Goal: Information Seeking & Learning: Learn about a topic

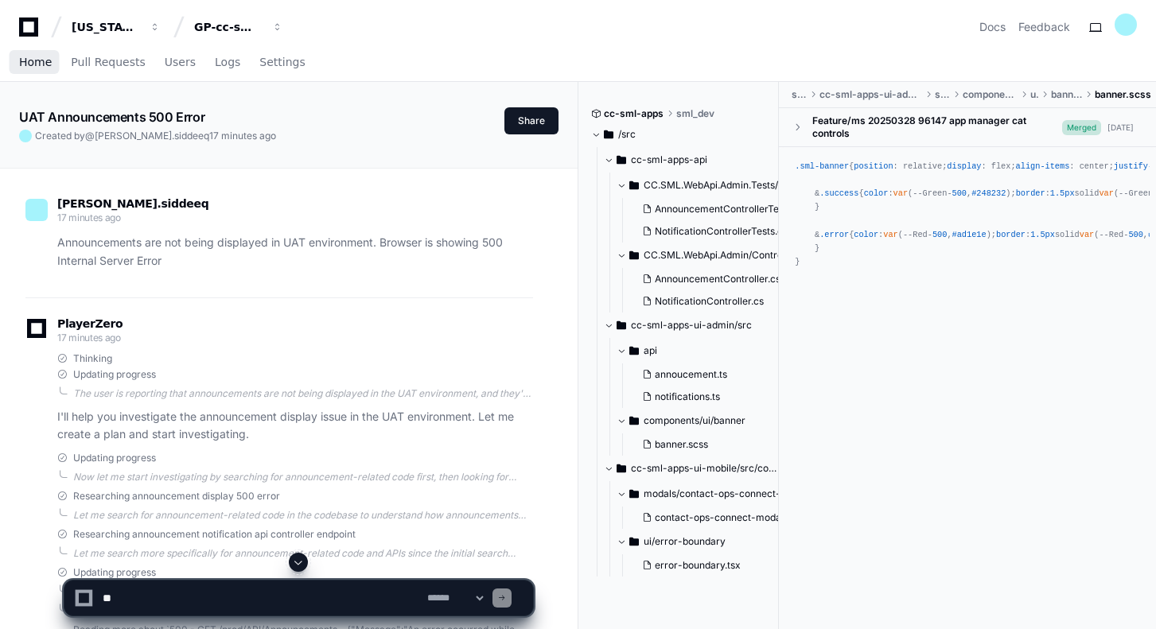
click at [34, 60] on span "Home" at bounding box center [35, 62] width 33 height 10
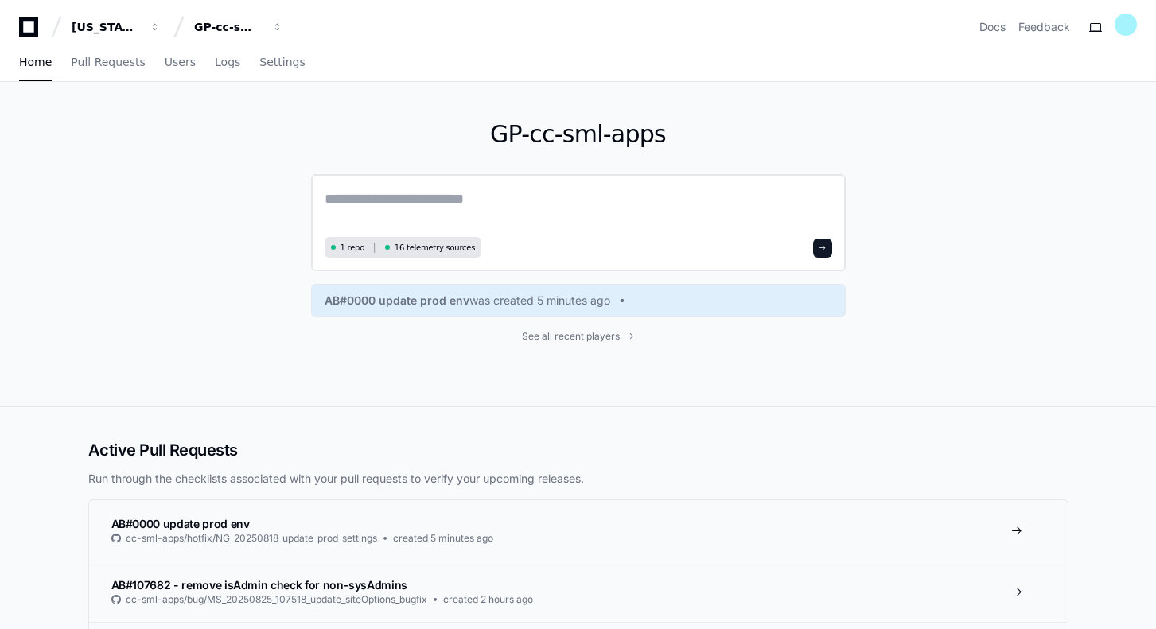
click at [470, 209] on textarea at bounding box center [577, 210] width 507 height 45
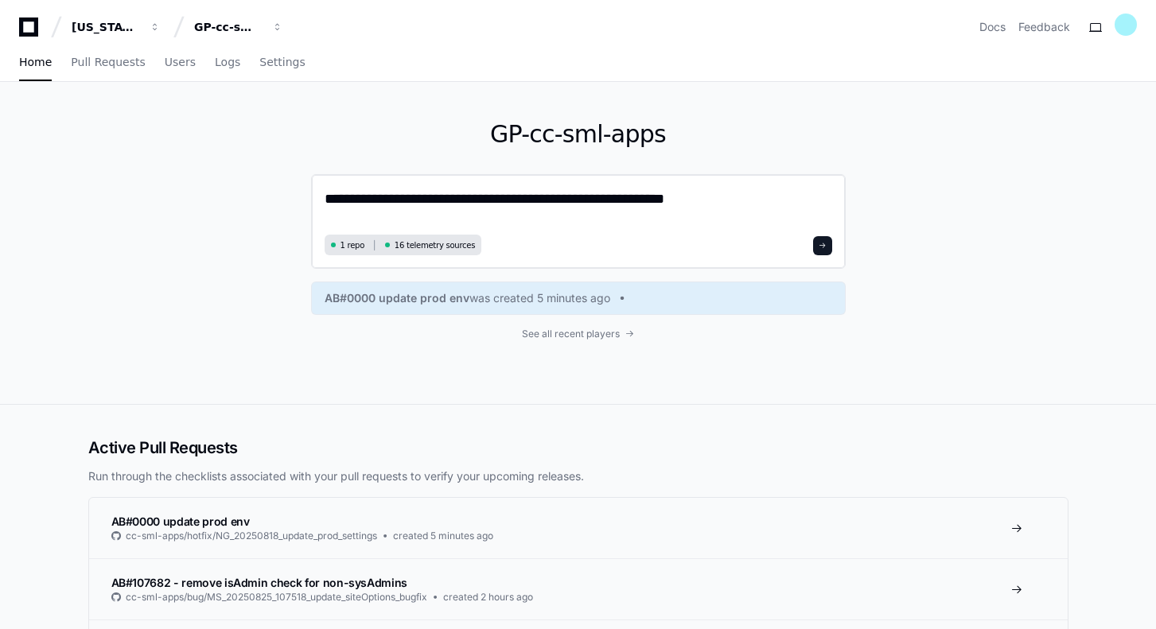
click at [662, 197] on textarea "**********" at bounding box center [577, 209] width 507 height 42
paste textarea "**********"
type textarea "**********"
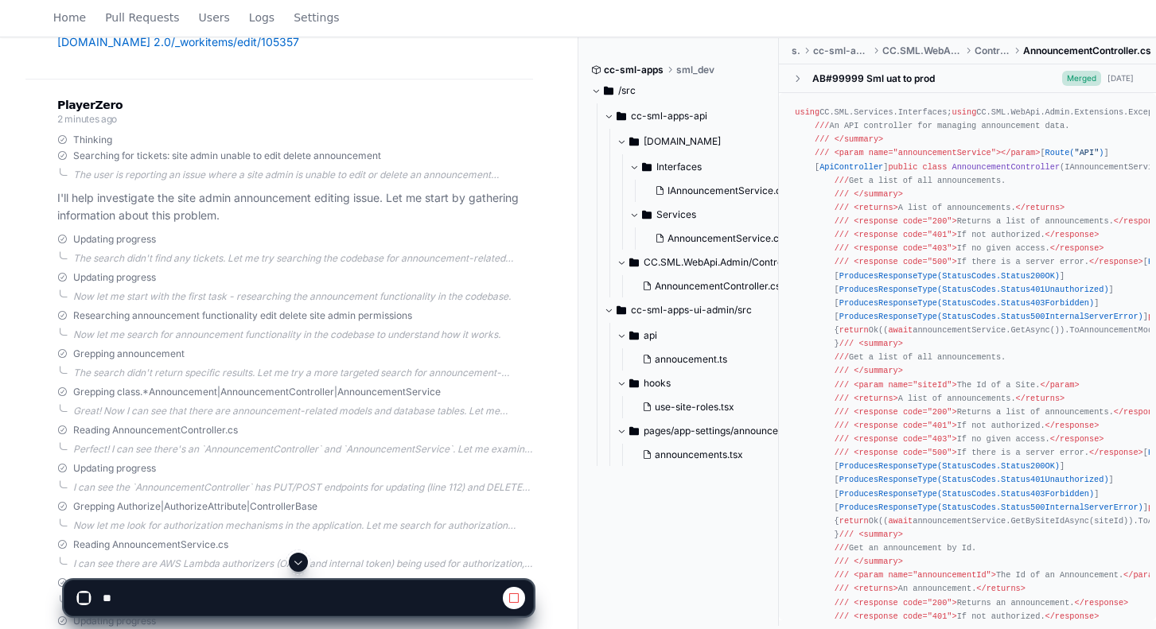
scroll to position [218, 0]
click at [256, 297] on div "Now let me start with the first task - researching the announcement functionali…" at bounding box center [303, 297] width 460 height 13
click at [188, 333] on div "Now let me search for announcement functionality in the codebase to understand …" at bounding box center [303, 335] width 460 height 13
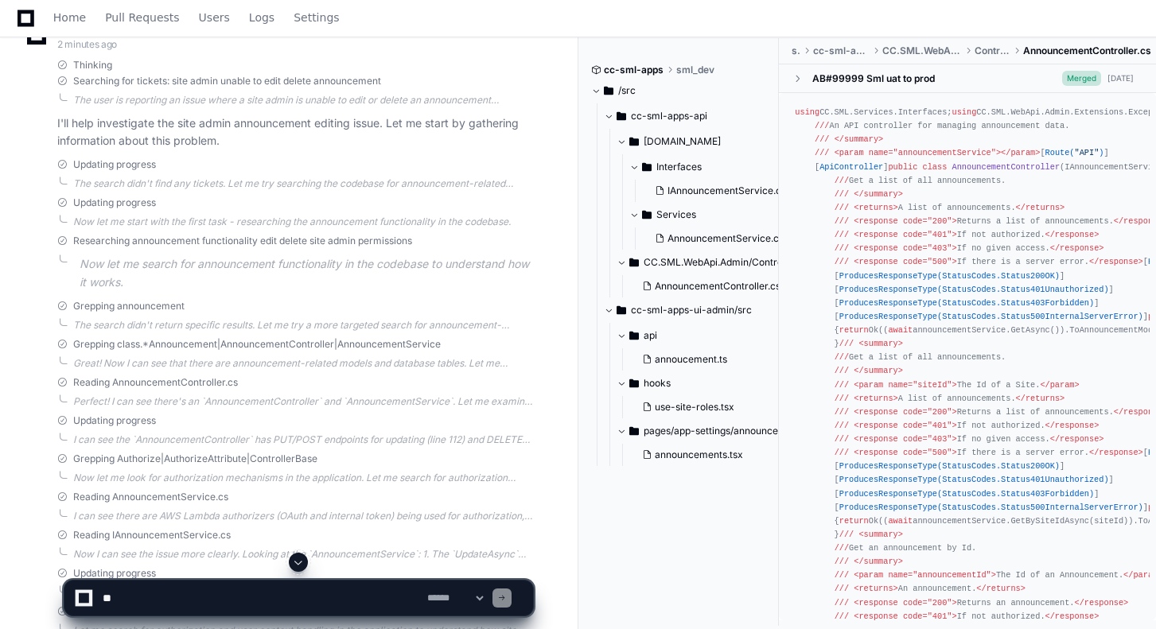
scroll to position [297, 0]
click at [266, 321] on div "The search didn't return specific results. Let me try a more targeted search fo…" at bounding box center [303, 321] width 460 height 13
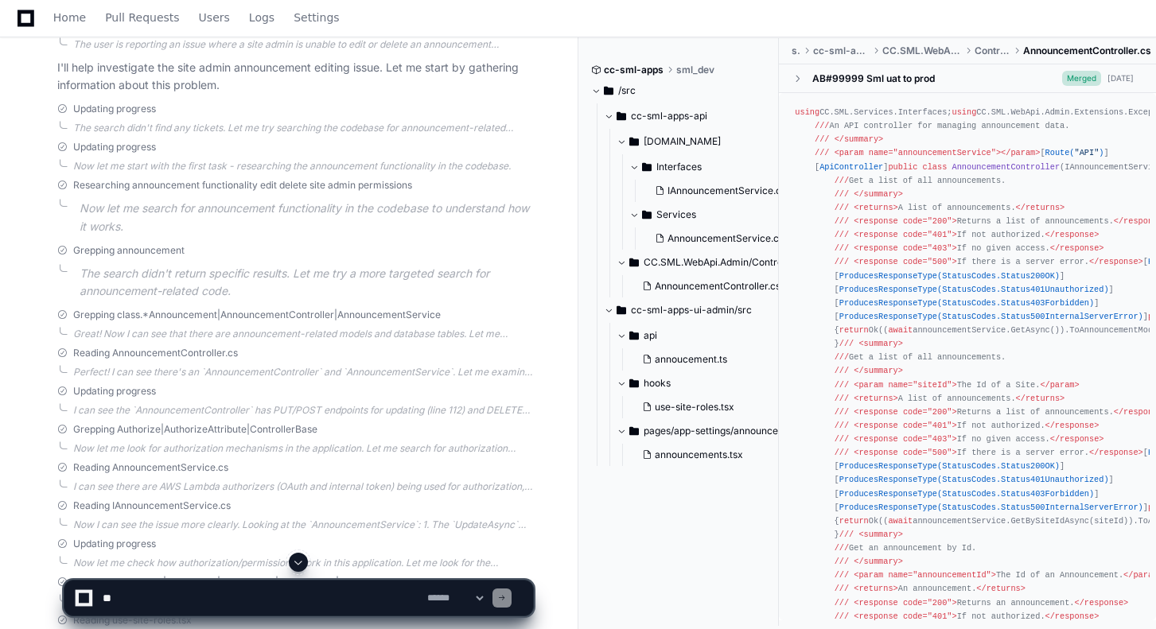
scroll to position [358, 0]
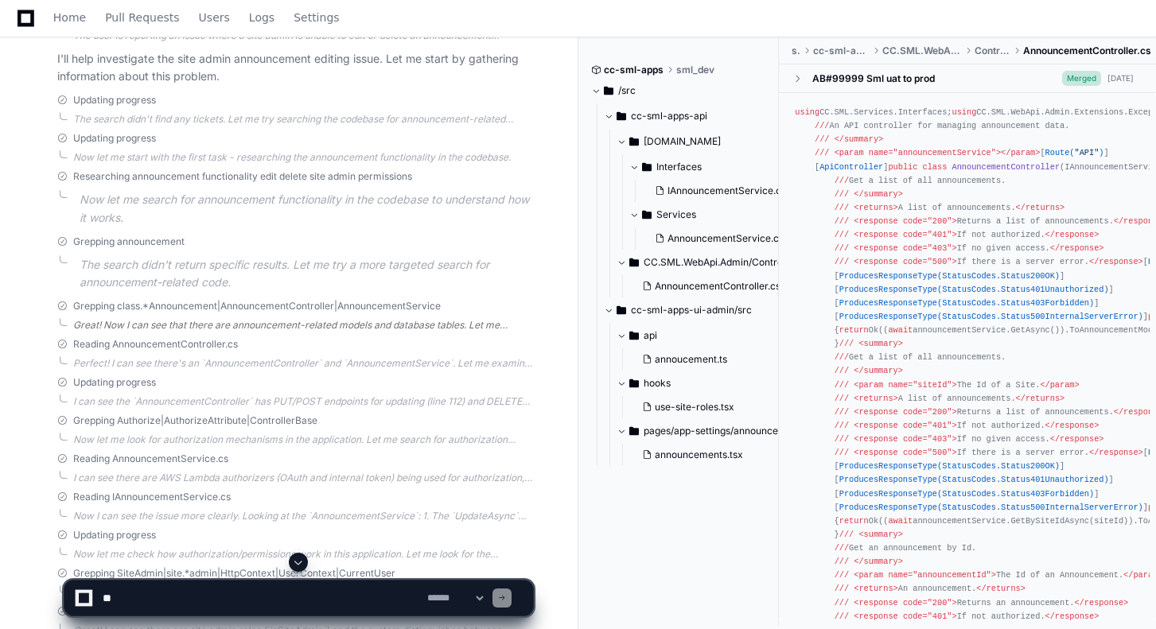
click at [201, 325] on div "Great! Now I can see that there are announcement-related models and database ta…" at bounding box center [303, 325] width 460 height 13
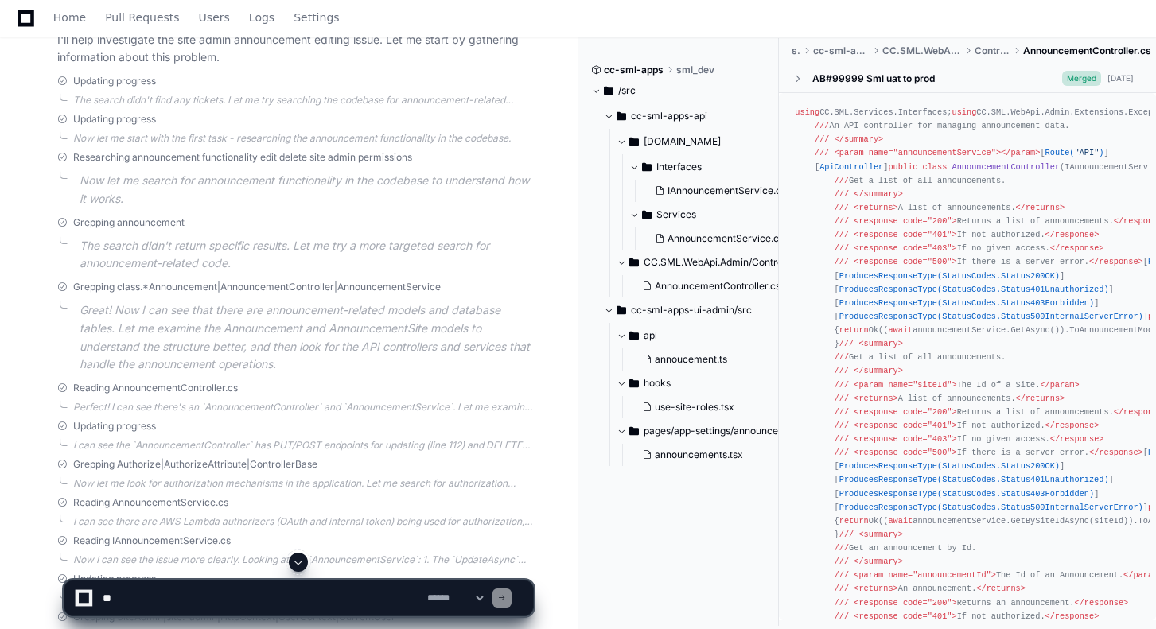
scroll to position [384, 0]
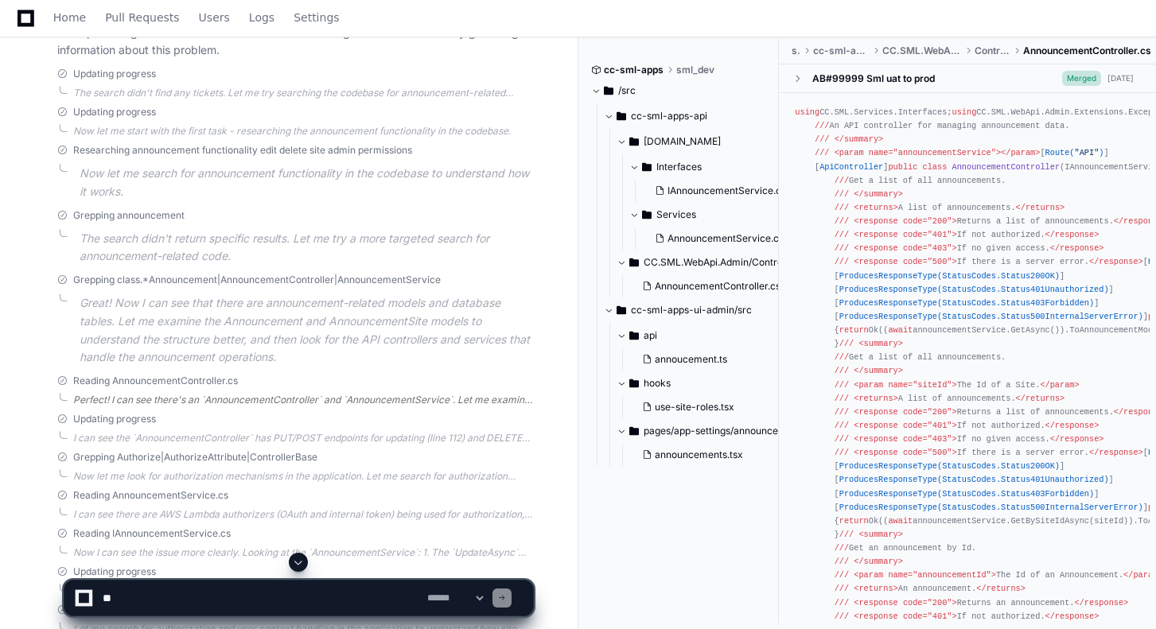
click at [315, 395] on div "Perfect! I can see there's an `AnnouncementController` and `AnnouncementService…" at bounding box center [303, 400] width 460 height 13
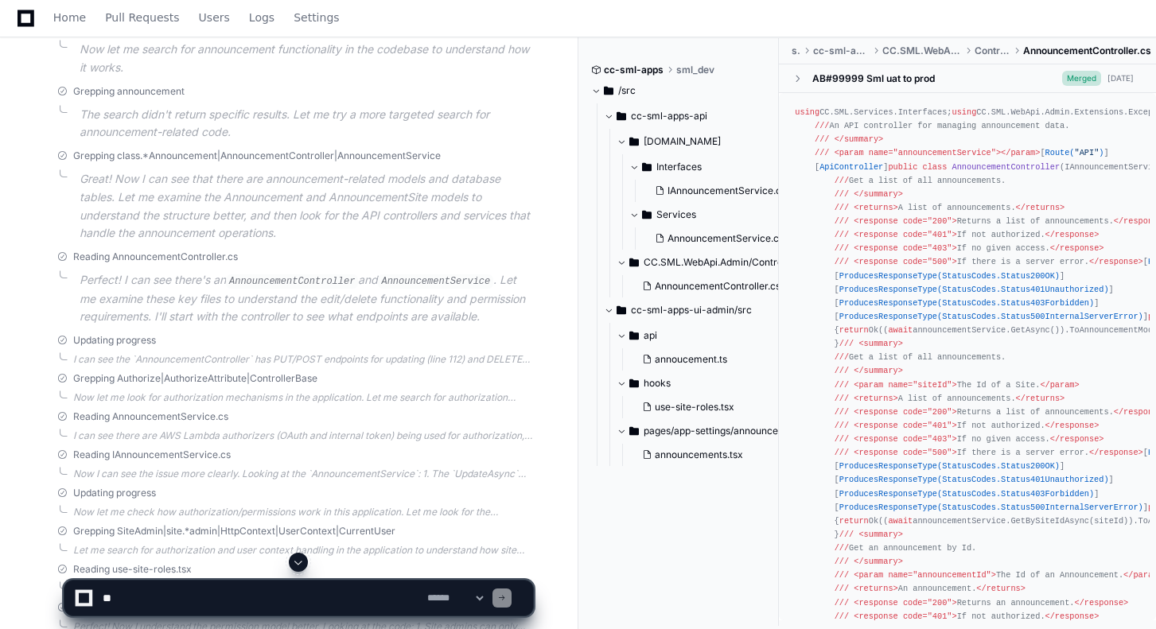
scroll to position [510, 0]
click at [368, 349] on div "Updating progress I can see the `AnnouncementController` has PUT/POST endpoints…" at bounding box center [295, 348] width 476 height 32
click at [373, 355] on div "I can see the `AnnouncementController` has PUT/POST endpoints for updating (lin…" at bounding box center [303, 358] width 460 height 13
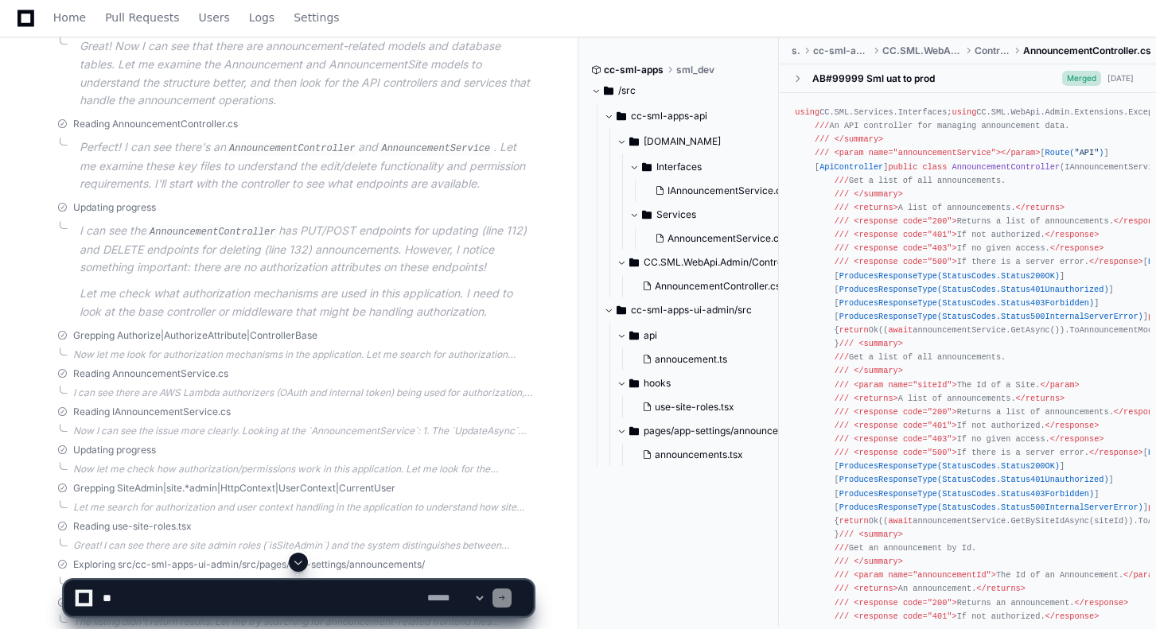
scroll to position [647, 0]
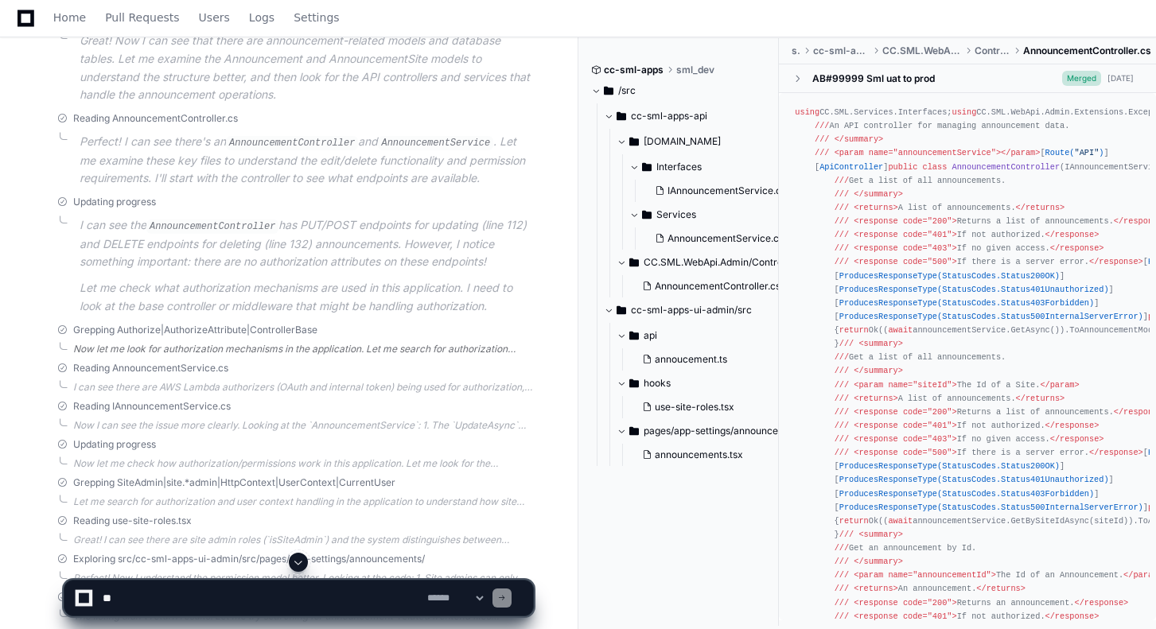
click at [286, 352] on div "Now let me look for authorization mechanisms in the application. Let me search …" at bounding box center [303, 349] width 460 height 13
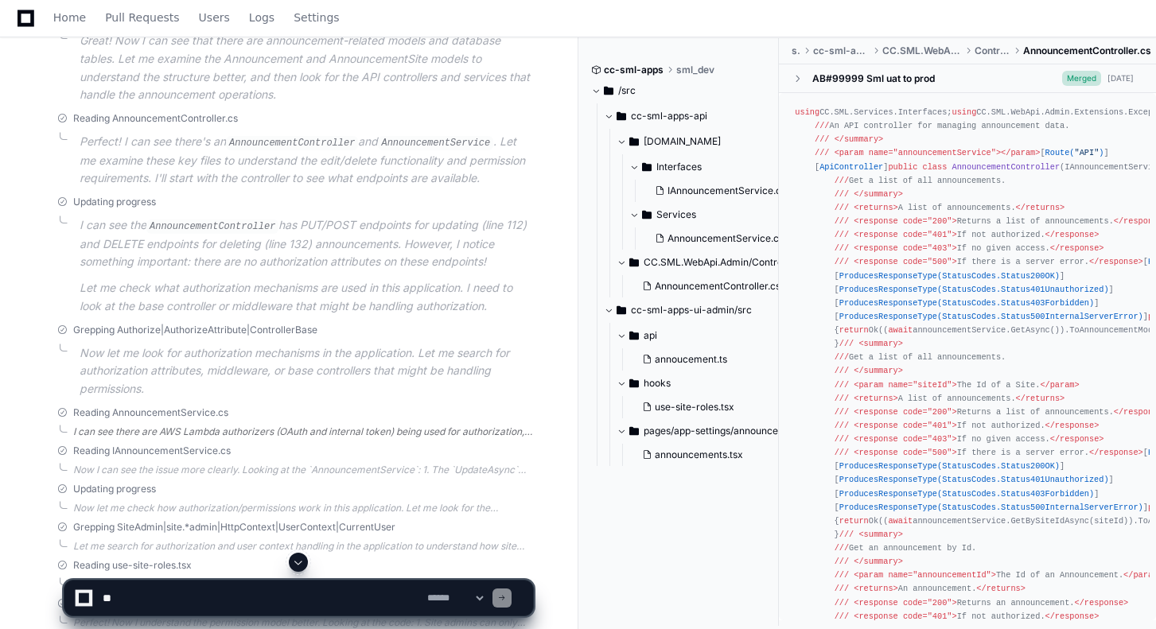
click at [258, 426] on div "I can see there are AWS Lambda authorizers (OAuth and internal token) being use…" at bounding box center [303, 431] width 460 height 13
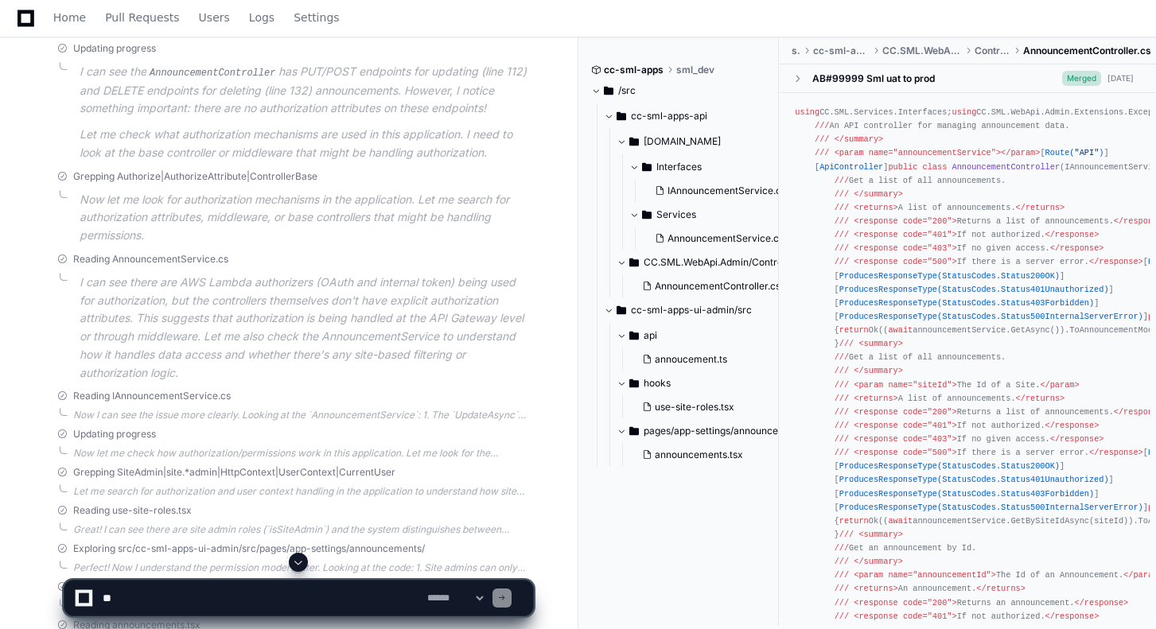
scroll to position [802, 0]
click at [214, 414] on div "Now I can see the issue more clearly. Looking at the `AnnouncementService`: 1. …" at bounding box center [303, 412] width 460 height 13
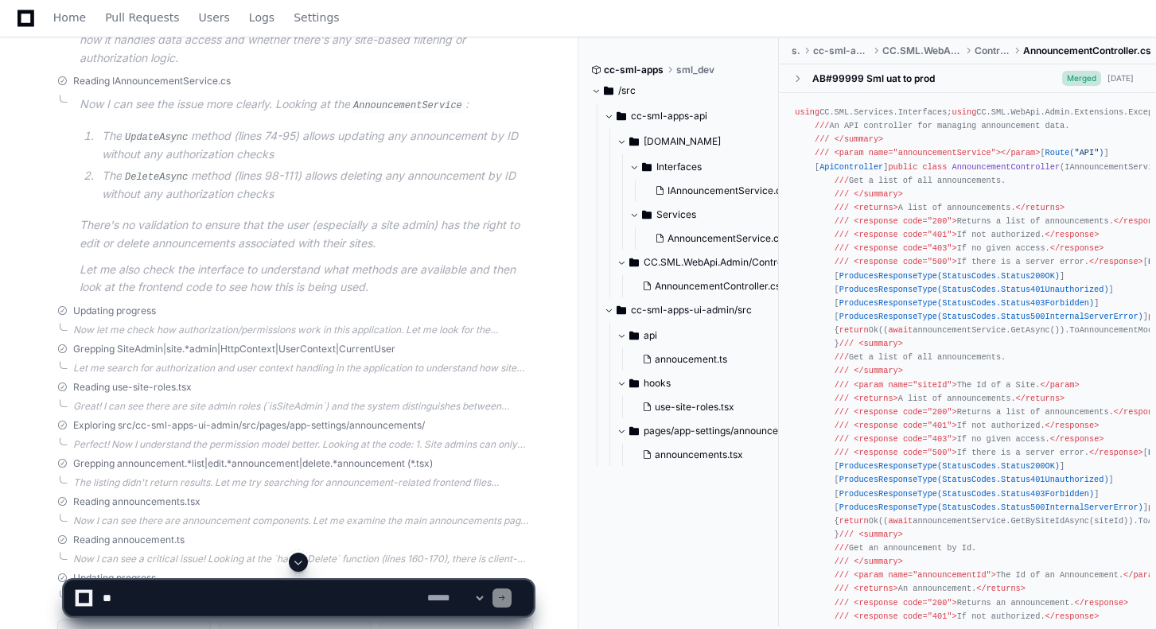
scroll to position [1121, 0]
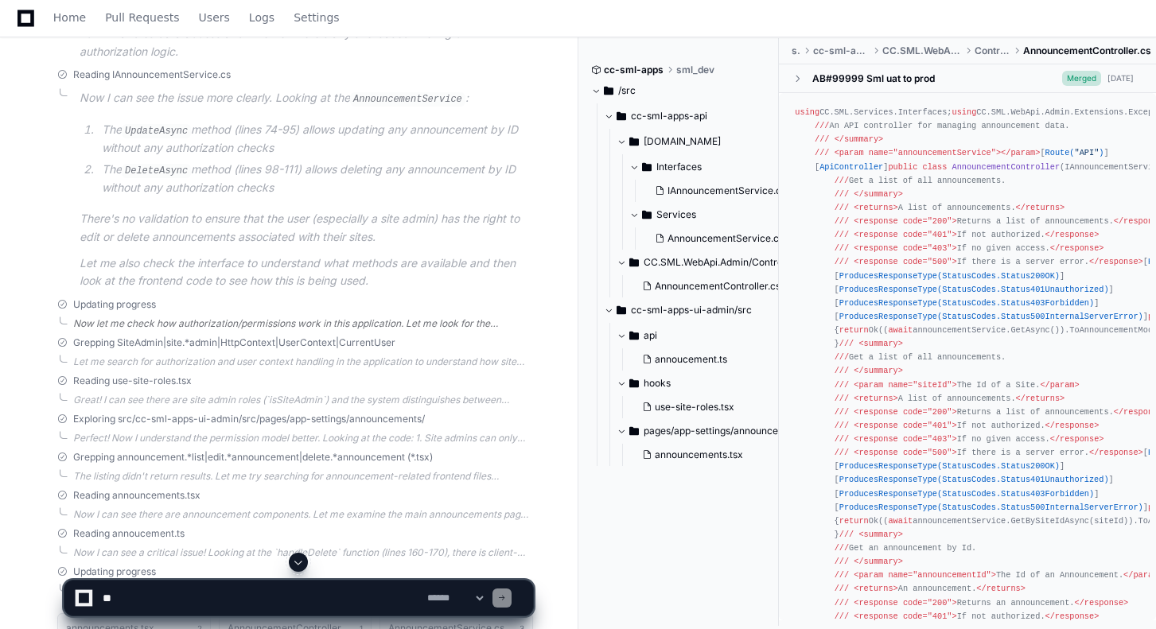
click at [188, 320] on div "Now let me check how authorization/permissions work in this application. Let me…" at bounding box center [303, 323] width 460 height 13
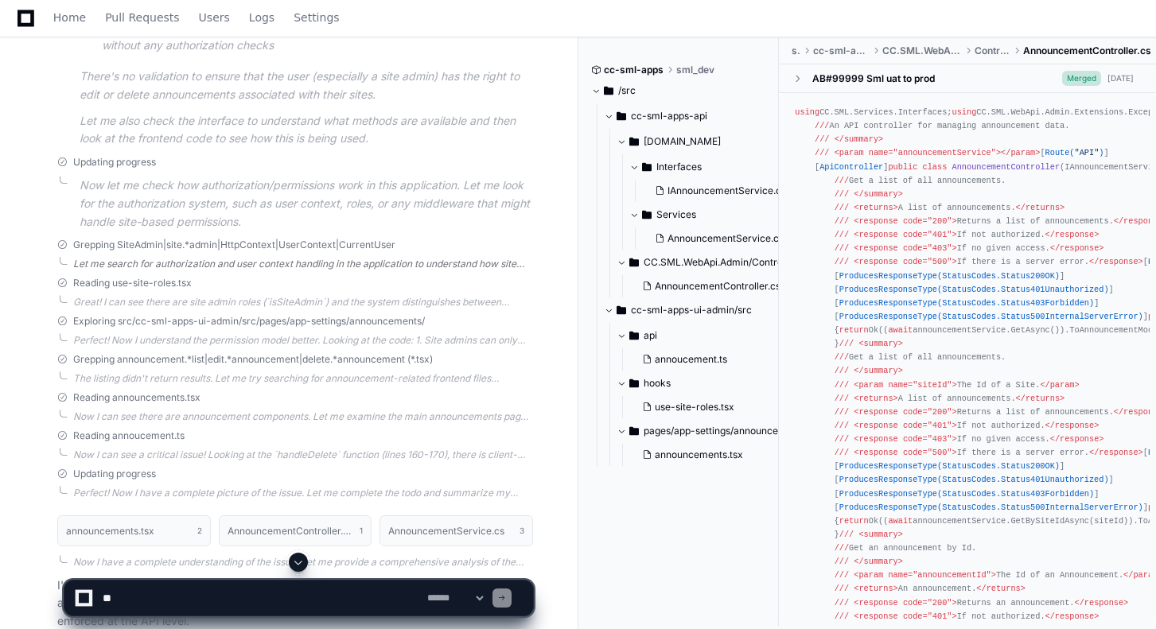
scroll to position [1271, 0]
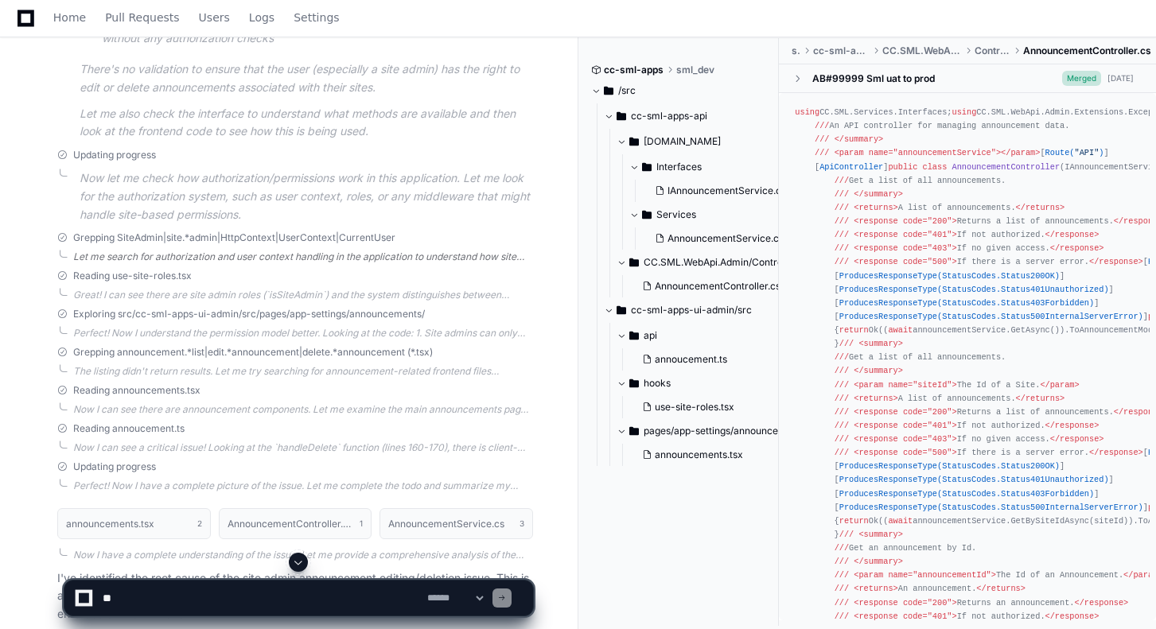
click at [265, 255] on div "Let me search for authorization and user context handling in the application to…" at bounding box center [303, 257] width 460 height 13
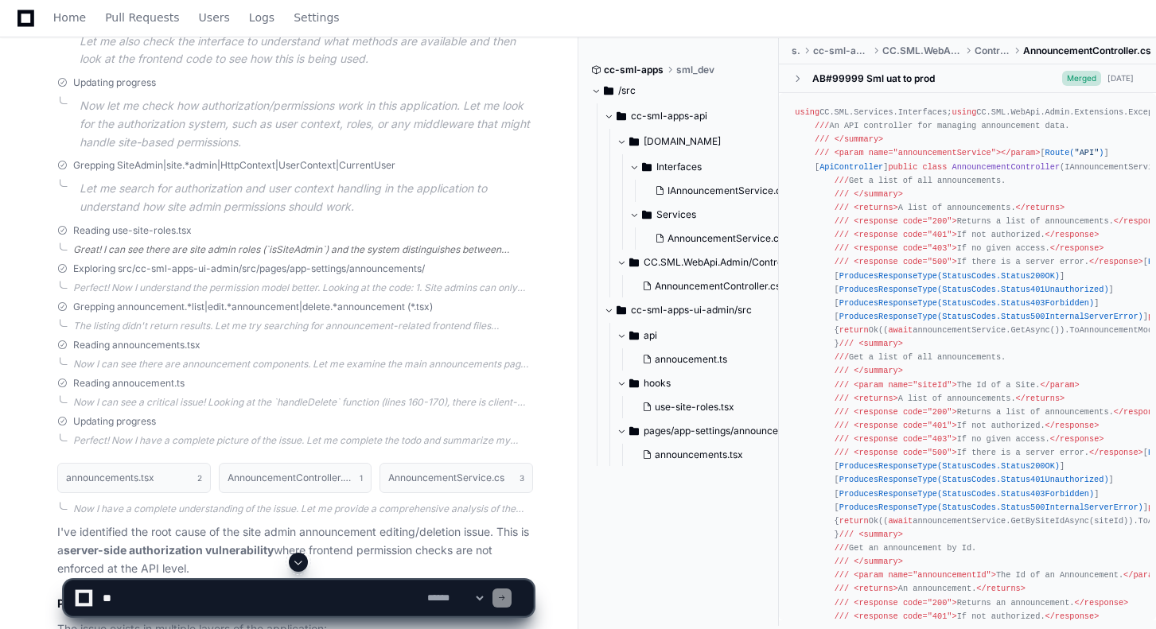
scroll to position [1358, 0]
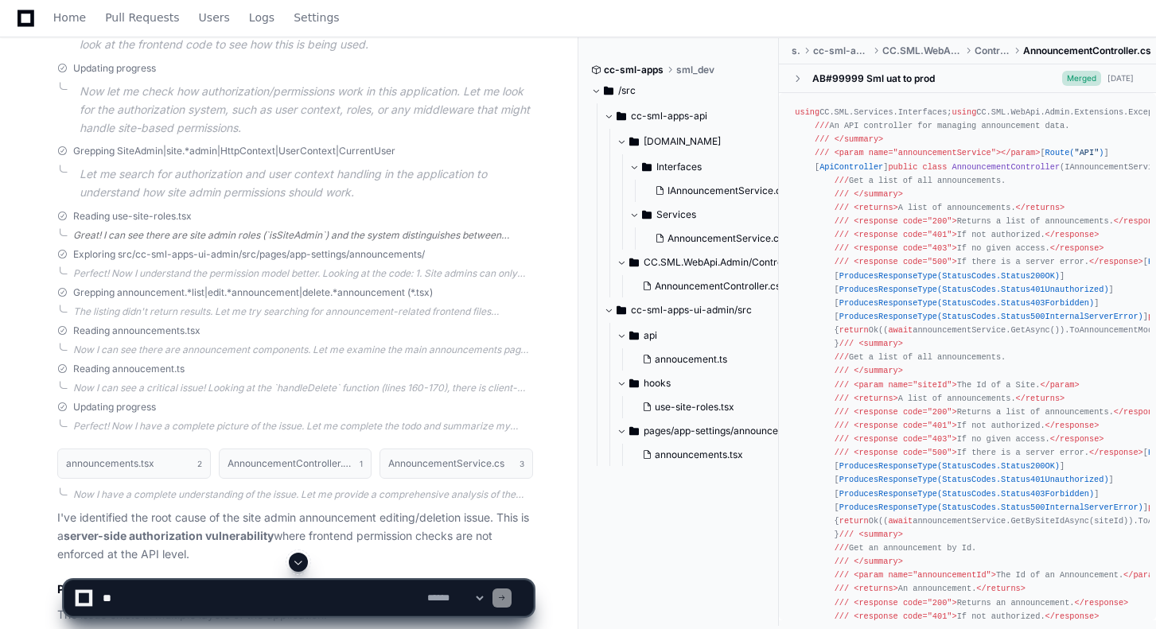
click at [220, 235] on div "Great! I can see there are site admin roles (`isSiteAdmin`) and the system dist…" at bounding box center [303, 235] width 460 height 13
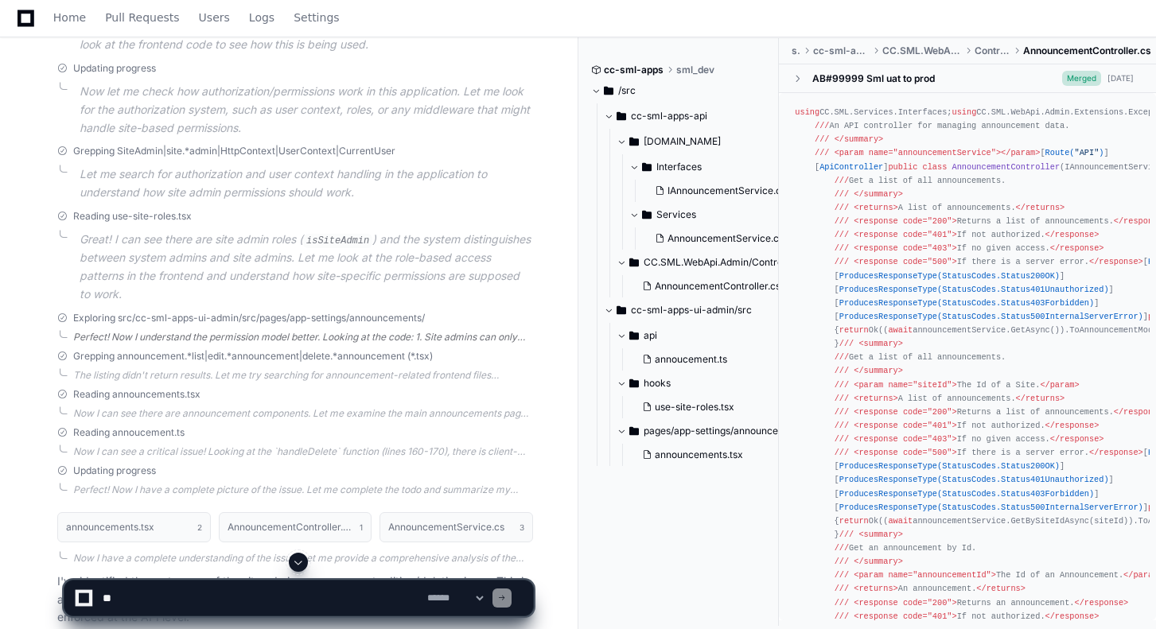
click at [301, 331] on div "Perfect! Now I understand the permission model better. Looking at the code: 1. …" at bounding box center [303, 337] width 460 height 13
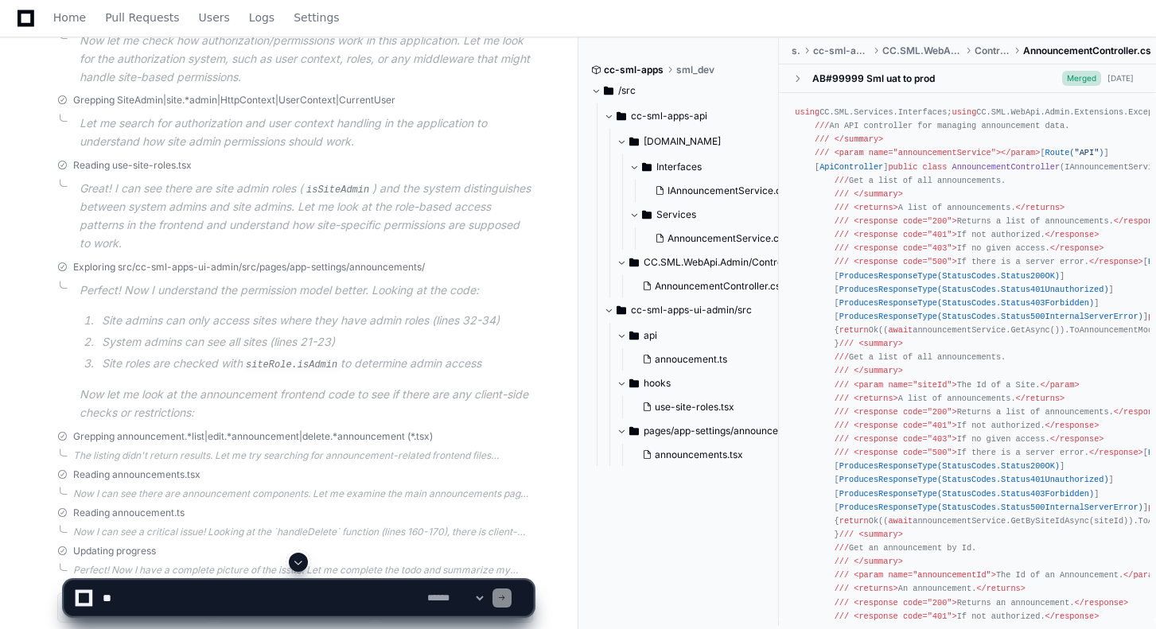
scroll to position [1409, 0]
